Goal: Information Seeking & Learning: Learn about a topic

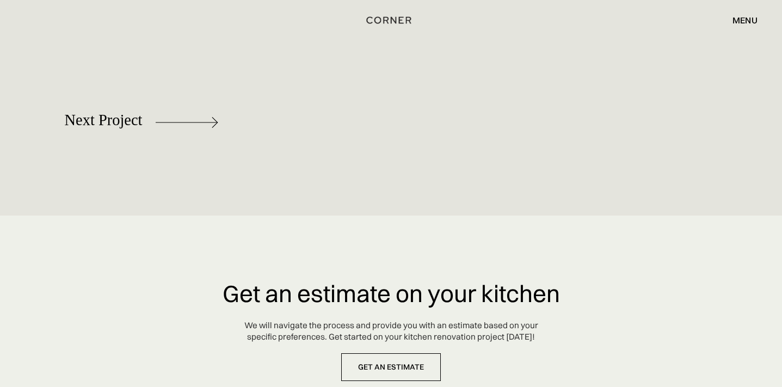
scroll to position [4978, 0]
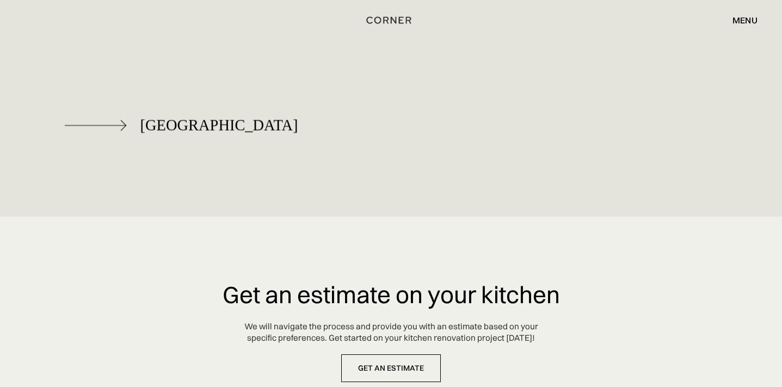
click at [170, 116] on div "Berlin" at bounding box center [219, 124] width 158 height 17
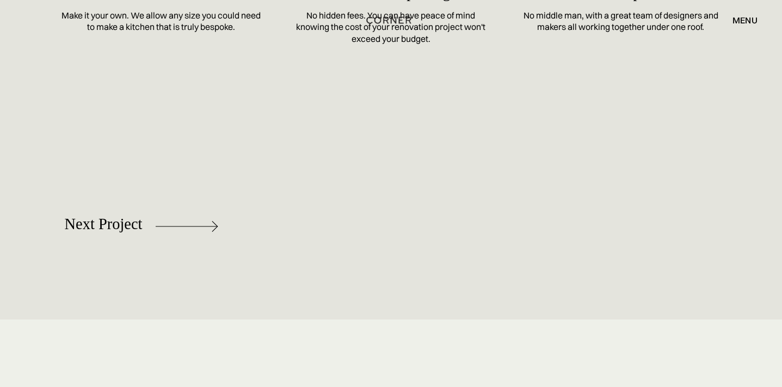
scroll to position [5020, 0]
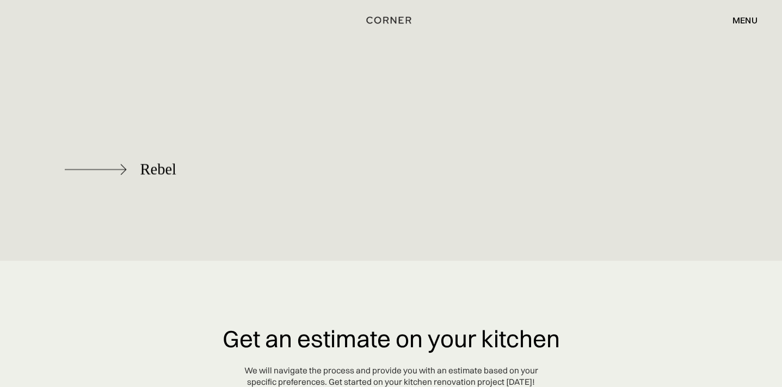
click at [144, 161] on div "Rebel" at bounding box center [158, 169] width 36 height 17
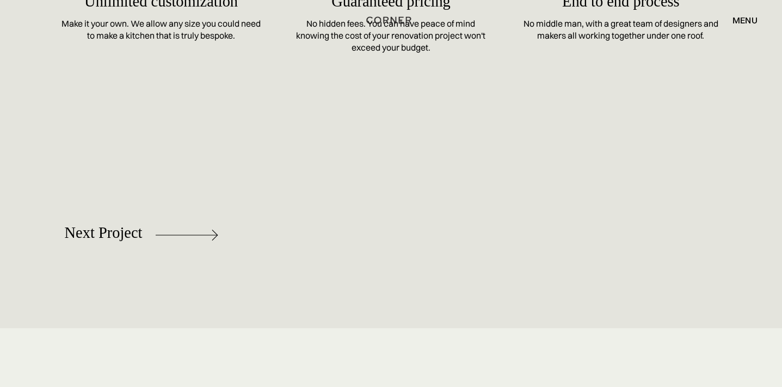
scroll to position [6026, 0]
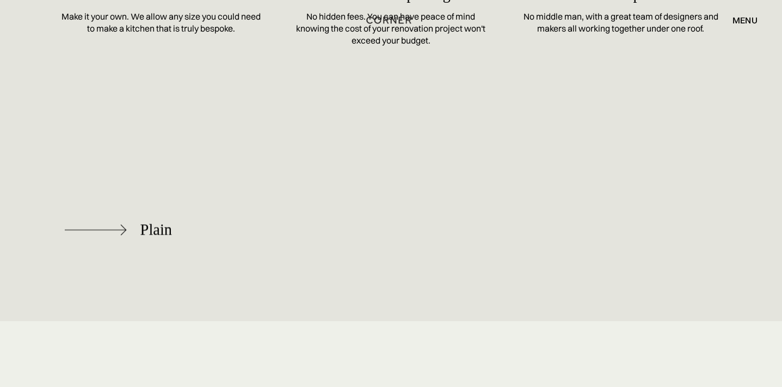
click at [127, 232] on img at bounding box center [96, 229] width 62 height 11
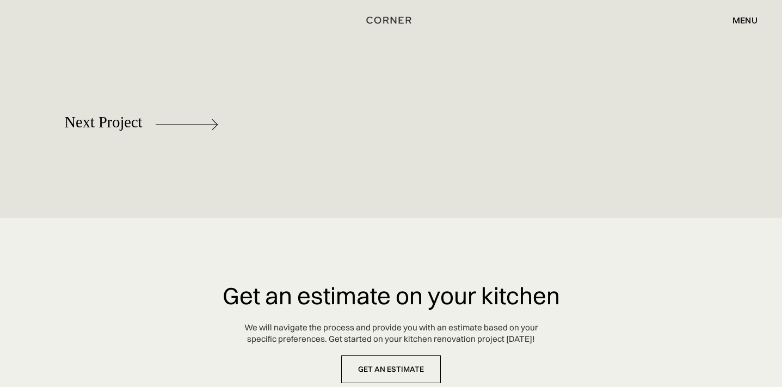
scroll to position [5102, 0]
click at [122, 131] on img at bounding box center [96, 125] width 62 height 11
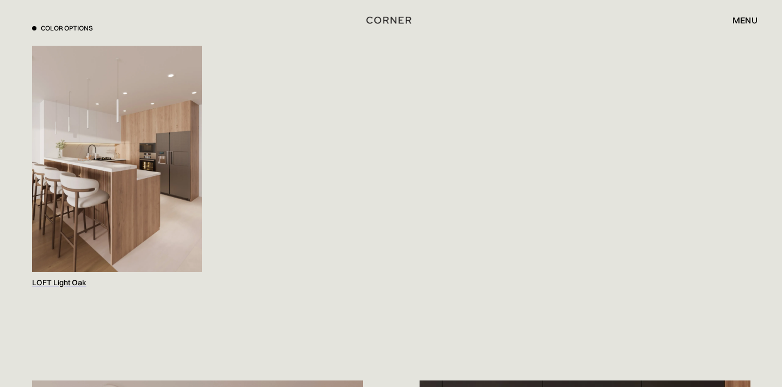
scroll to position [1165, 0]
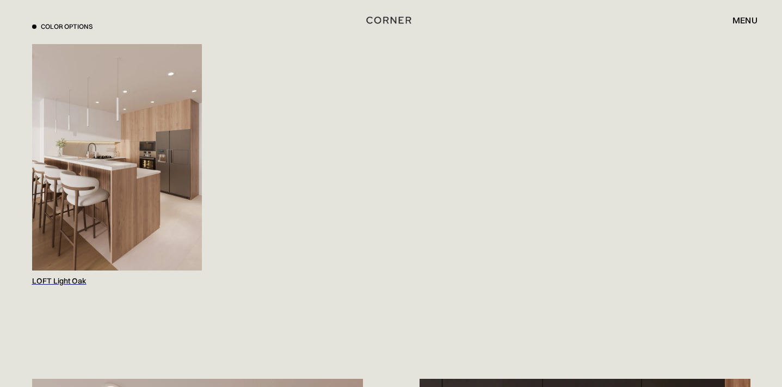
click at [64, 276] on div "LOFT Light Oak" at bounding box center [117, 281] width 170 height 10
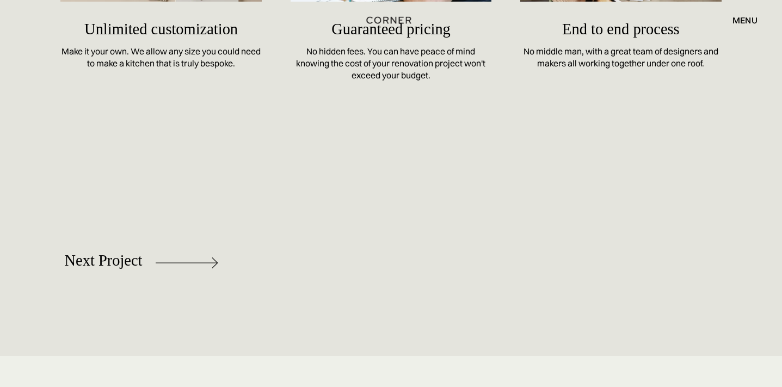
scroll to position [5977, 0]
click at [100, 258] on img at bounding box center [96, 263] width 62 height 11
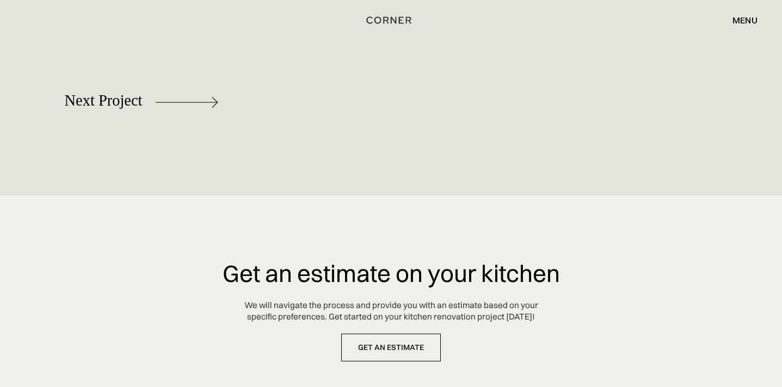
scroll to position [5090, 0]
